Goal: Navigation & Orientation: Find specific page/section

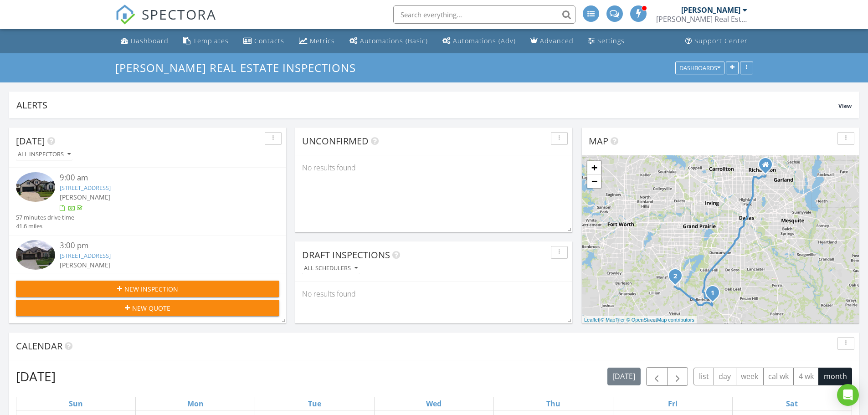
click at [111, 189] on link "4209 Pasture Vw Ave, Midlothian, TX 76065" at bounding box center [85, 188] width 51 height 8
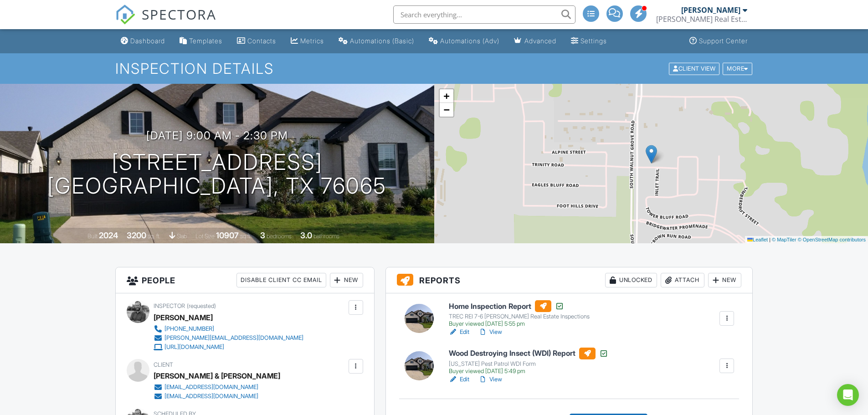
click at [499, 332] on link "View" at bounding box center [490, 332] width 24 height 9
click at [133, 42] on div "Dashboard" at bounding box center [147, 41] width 35 height 8
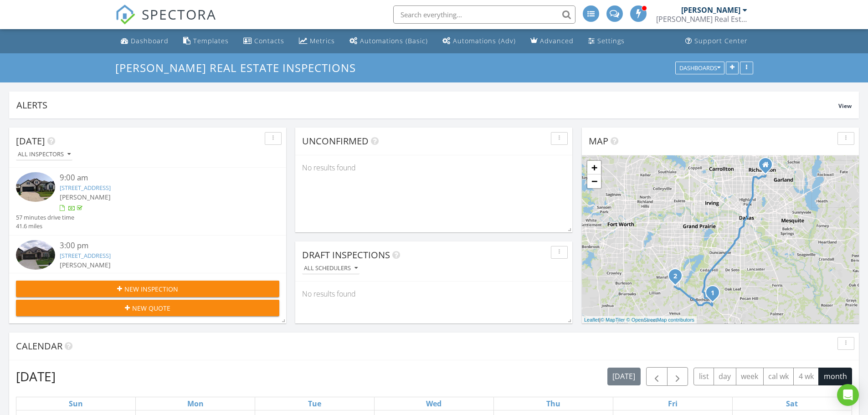
scroll to position [173, 850]
click at [102, 257] on link "2605 Melrose Dr, Venus, TX 76084" at bounding box center [85, 255] width 51 height 8
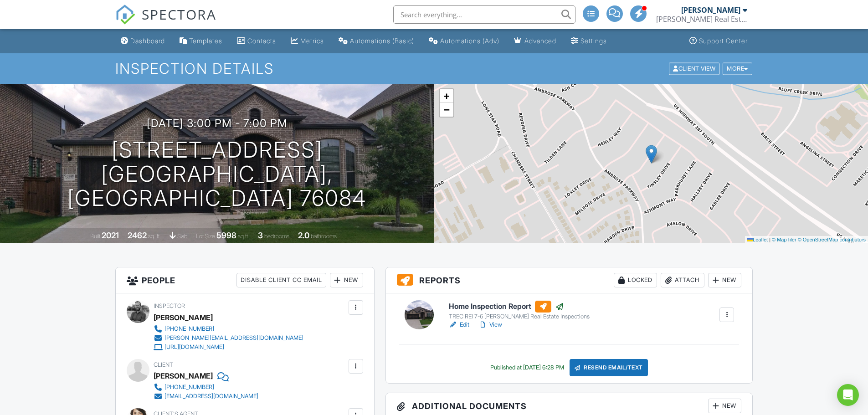
click at [491, 324] on link "View" at bounding box center [490, 324] width 24 height 9
click at [159, 43] on div "Dashboard" at bounding box center [147, 41] width 35 height 8
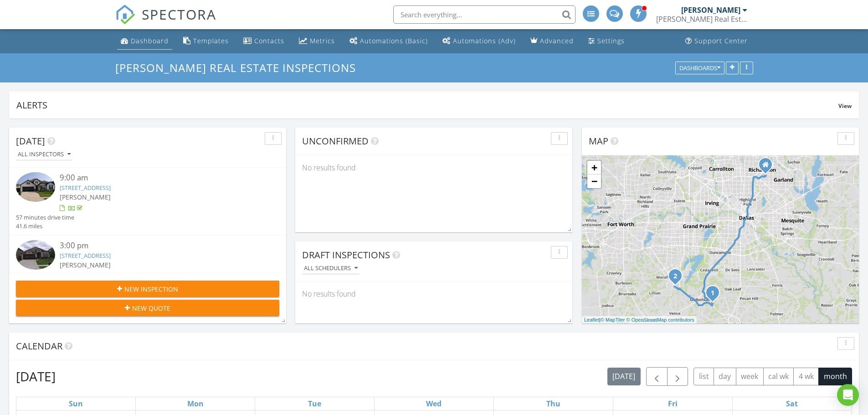
click at [137, 41] on div "Dashboard" at bounding box center [150, 40] width 38 height 9
